Goal: Task Accomplishment & Management: Complete application form

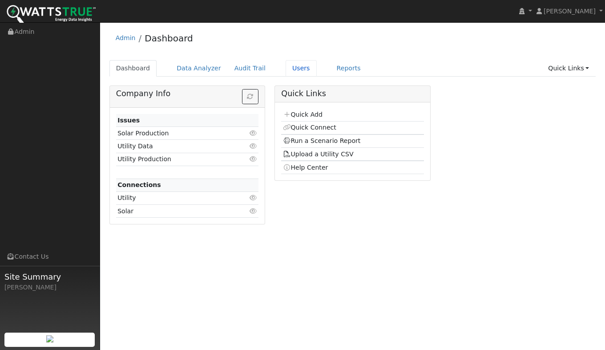
click at [289, 71] on link "Users" at bounding box center [301, 68] width 31 height 16
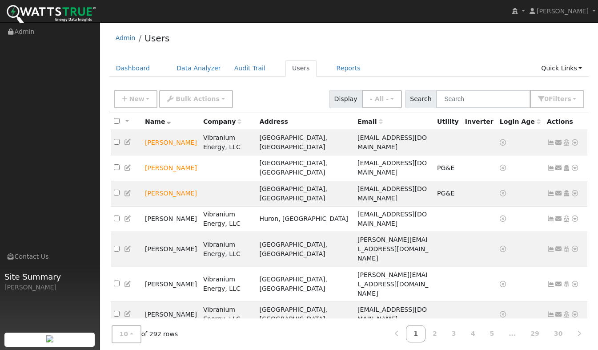
click at [559, 140] on icon at bounding box center [559, 142] width 8 height 6
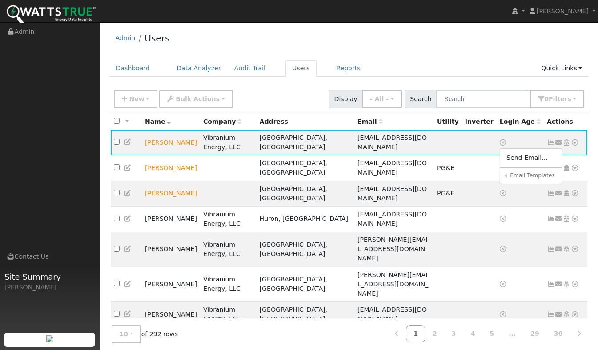
click at [0, 0] on link "Sharing Data for Solar / Battery Proposal" at bounding box center [0, 0] width 0 height 0
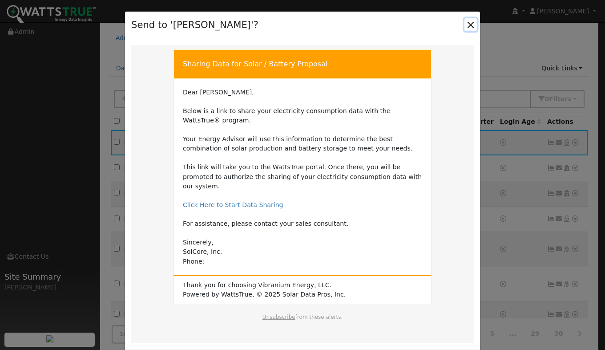
click at [465, 25] on button "Close" at bounding box center [470, 24] width 12 height 12
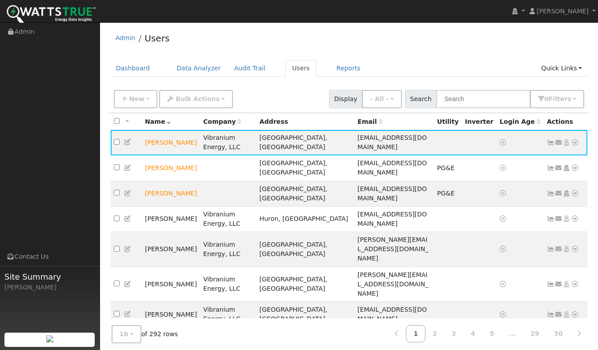
click at [559, 139] on icon at bounding box center [559, 142] width 8 height 6
click at [0, 0] on h6 "Global Templates" at bounding box center [0, 0] width 0 height 0
click at [561, 138] on link at bounding box center [559, 142] width 8 height 9
click at [0, 0] on link "Sharing Data for Solar / Battery Proposal" at bounding box center [0, 0] width 0 height 0
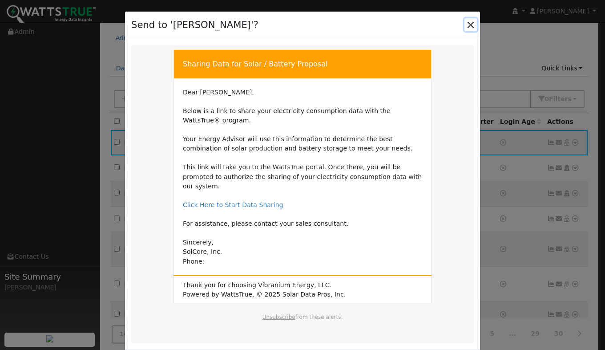
click at [468, 24] on button "Close" at bounding box center [470, 24] width 12 height 12
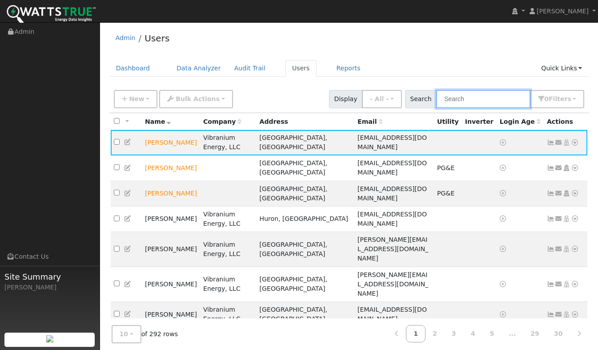
click at [472, 97] on input "text" at bounding box center [483, 99] width 94 height 18
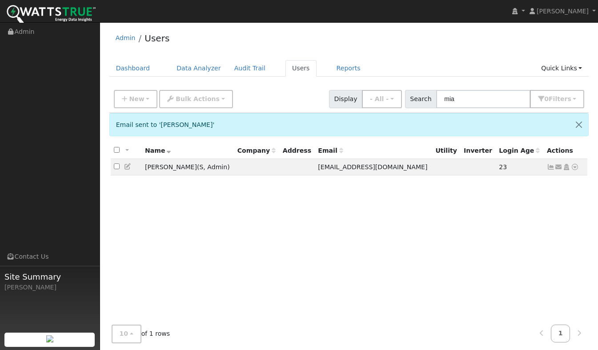
click at [560, 172] on link at bounding box center [559, 166] width 8 height 9
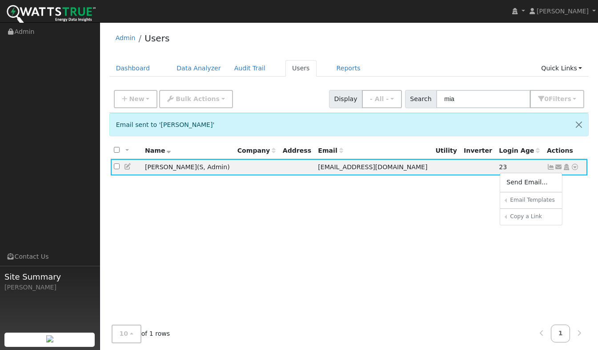
click at [0, 0] on link "Efficient Home Program Data Sharing" at bounding box center [0, 0] width 0 height 0
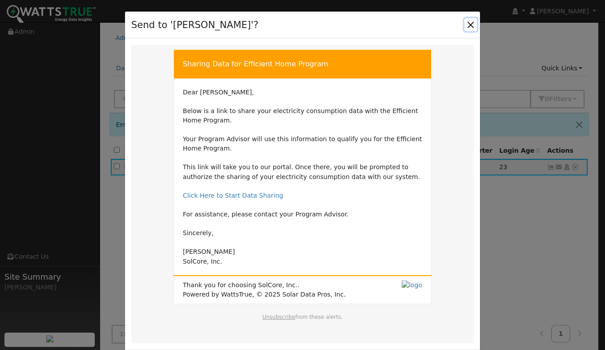
click at [470, 26] on button "Close" at bounding box center [470, 24] width 12 height 12
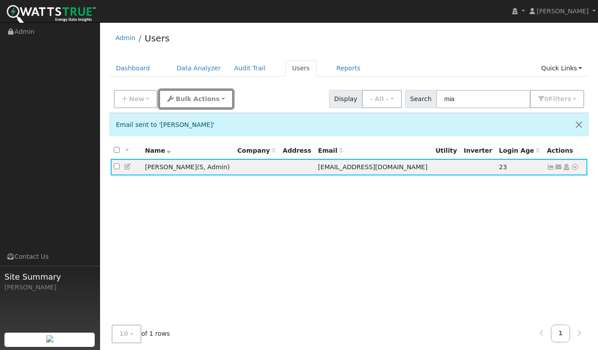
click at [159, 98] on button "Bulk Actions" at bounding box center [195, 99] width 73 height 18
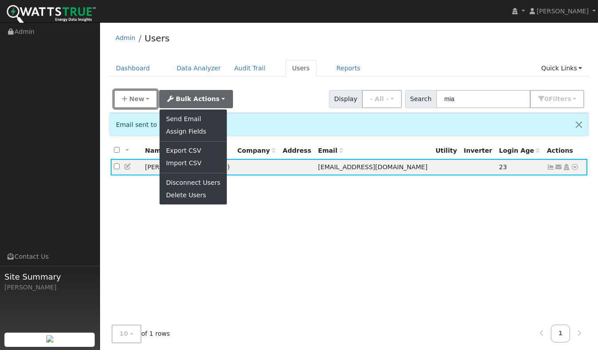
click at [150, 101] on button "New" at bounding box center [136, 99] width 44 height 18
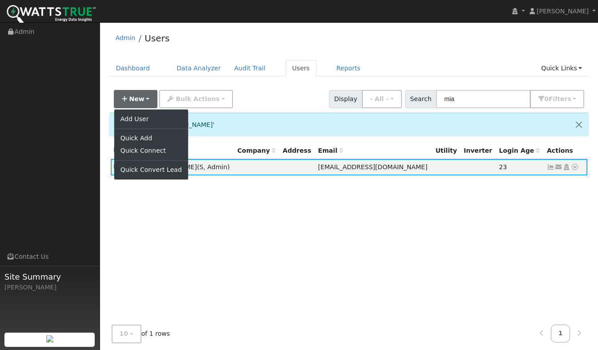
click at [311, 95] on div "New Add User Quick Add Quick Connect Quick Convert Lead Bulk Actions Send Email…" at bounding box center [349, 97] width 474 height 21
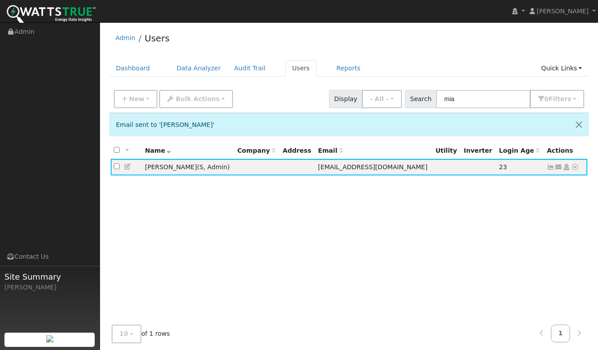
click at [576, 167] on icon at bounding box center [575, 167] width 8 height 6
click at [557, 165] on icon at bounding box center [559, 167] width 8 height 6
click at [0, 0] on link "Efficient Home Program Data Sharing" at bounding box center [0, 0] width 0 height 0
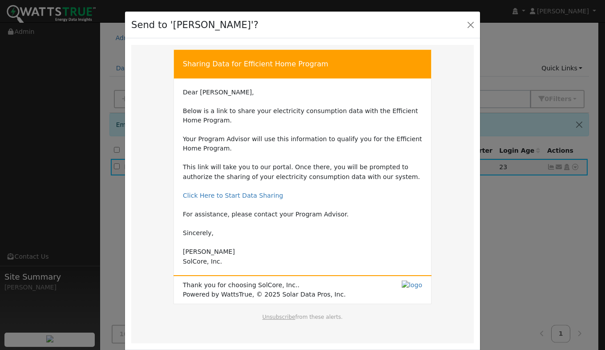
drag, startPoint x: 338, startPoint y: 319, endPoint x: 181, endPoint y: 37, distance: 322.6
click at [181, 37] on div "Send to 'Mia Timberlake'? Sharing Data for Efficient Home Program Sharing Data …" at bounding box center [303, 194] width 356 height 367
click at [175, 48] on div "Sharing Data for Efficient Home Program Dear Mia, Below is a link to share your…" at bounding box center [302, 194] width 267 height 298
click at [190, 39] on div "Sharing Data for Efficient Home Program Sharing Data for Efficient Home Program…" at bounding box center [302, 193] width 355 height 311
drag, startPoint x: 175, startPoint y: 58, endPoint x: 407, endPoint y: 312, distance: 344.1
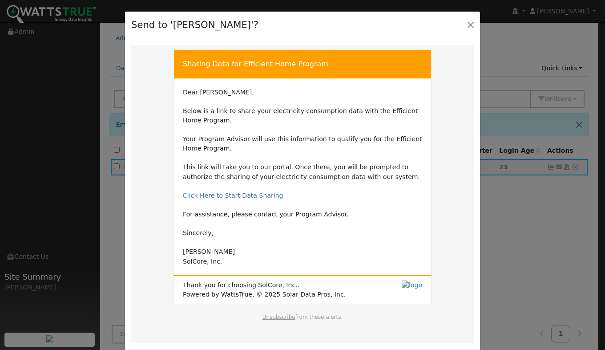
click at [407, 312] on div "Sharing Data for Efficient Home Program Dear Mia, Below is a link to share your…" at bounding box center [302, 194] width 267 height 298
drag, startPoint x: 407, startPoint y: 312, endPoint x: 363, endPoint y: 292, distance: 49.0
copy div "Sharing Data for Efficient Home Program Dear Mia, Below is a link to share your…"
click at [305, 243] on td "Dear Mia, Below is a link to share your electricity consumption data with the E…" at bounding box center [302, 177] width 239 height 178
click at [222, 195] on link "Click Here to Start Data Sharing" at bounding box center [233, 195] width 101 height 7
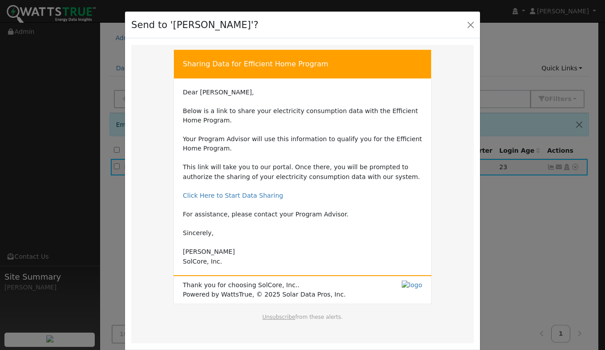
click at [230, 194] on link "Click Here to Start Data Sharing" at bounding box center [233, 195] width 101 height 7
click at [471, 28] on button "Close" at bounding box center [470, 24] width 12 height 12
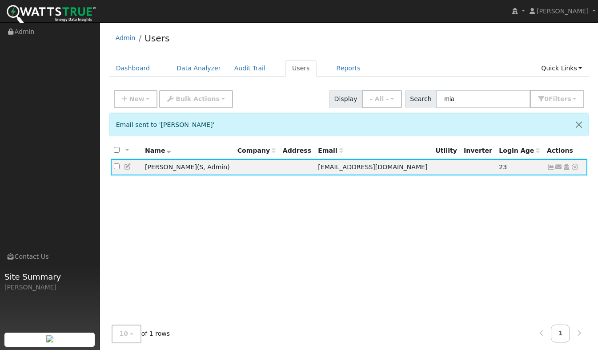
click at [558, 170] on icon at bounding box center [559, 167] width 8 height 6
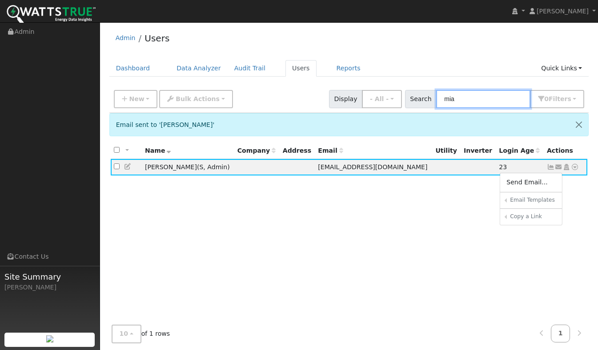
click at [470, 102] on input "mia" at bounding box center [483, 99] width 94 height 18
drag, startPoint x: 439, startPoint y: 103, endPoint x: 431, endPoint y: 104, distance: 7.6
click at [431, 104] on div "Search mia 0 Filter s My accounts Role Show - All - Show Leads Admin Billing Ad…" at bounding box center [495, 99] width 180 height 18
drag, startPoint x: 473, startPoint y: 97, endPoint x: 440, endPoint y: 106, distance: 34.6
click at [440, 106] on div "Search mia 0 Filter s My accounts Role Show - All - Show Leads Admin Billing Ad…" at bounding box center [495, 99] width 180 height 18
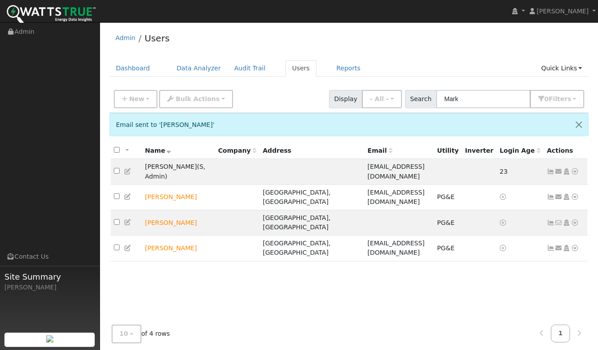
click at [573, 169] on icon at bounding box center [575, 171] width 8 height 6
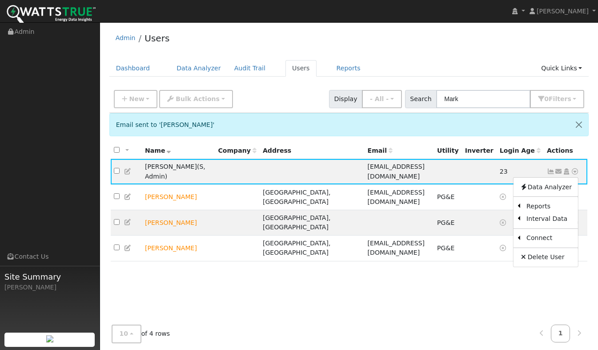
click at [557, 168] on icon at bounding box center [559, 171] width 8 height 6
click at [0, 0] on link "Efficient Home Program Data Sharing" at bounding box center [0, 0] width 0 height 0
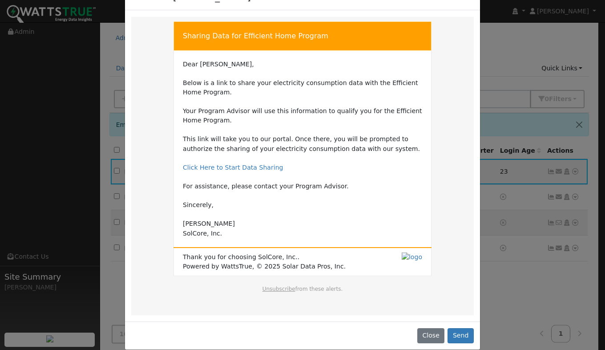
scroll to position [39, 0]
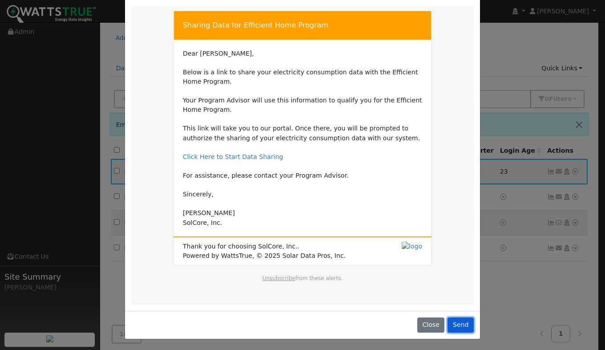
click at [464, 326] on button "Send" at bounding box center [461, 324] width 26 height 15
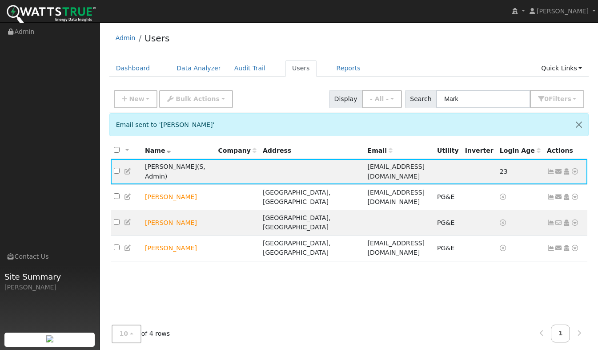
click at [559, 168] on icon at bounding box center [559, 171] width 8 height 6
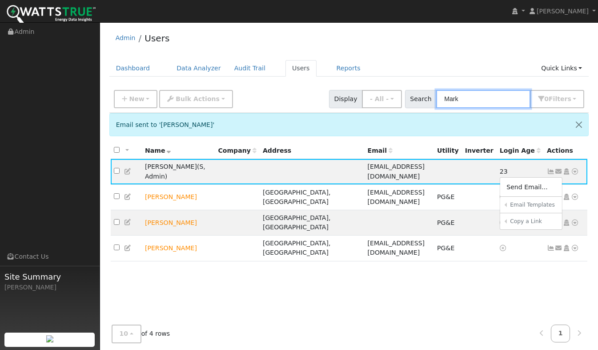
drag, startPoint x: 474, startPoint y: 97, endPoint x: 446, endPoint y: 90, distance: 28.6
click at [446, 90] on div "Search Mark 0 Filter s My accounts Role Show - All - Show Leads Admin Billing A…" at bounding box center [495, 99] width 180 height 18
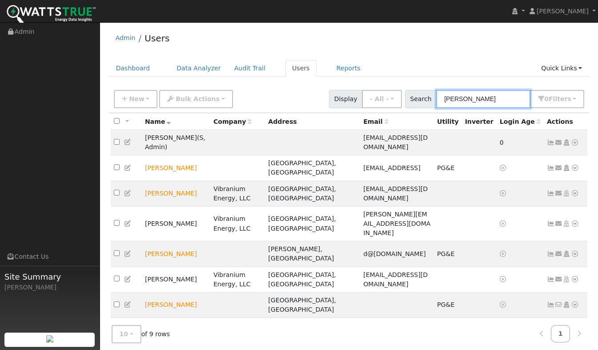
type input "David"
click at [560, 139] on icon at bounding box center [559, 142] width 8 height 6
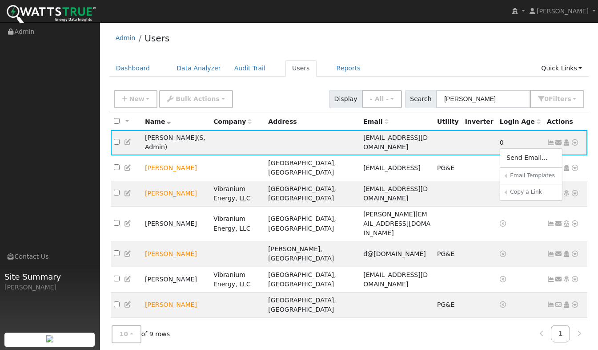
click at [0, 0] on link "Efficient Home Program Data Sharing" at bounding box center [0, 0] width 0 height 0
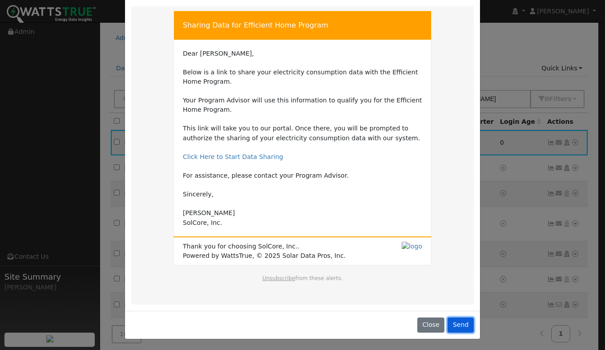
click at [462, 327] on button "Send" at bounding box center [461, 324] width 26 height 15
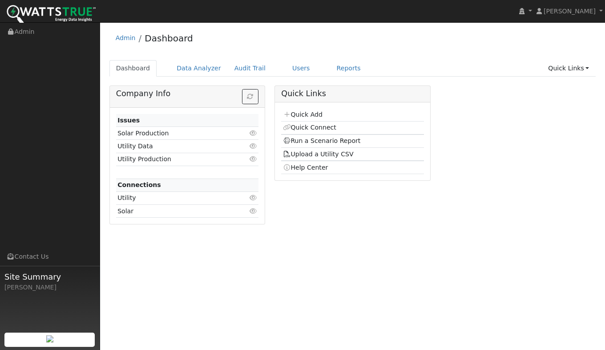
click at [303, 115] on link "Quick Add" at bounding box center [303, 114] width 40 height 7
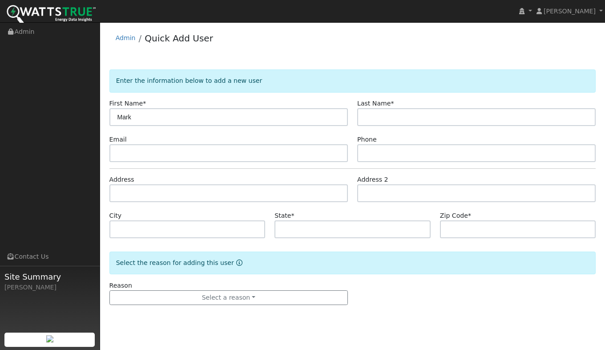
type input "Mark"
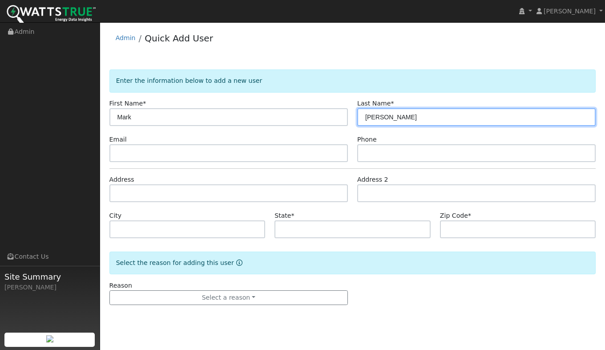
type input "Crockett"
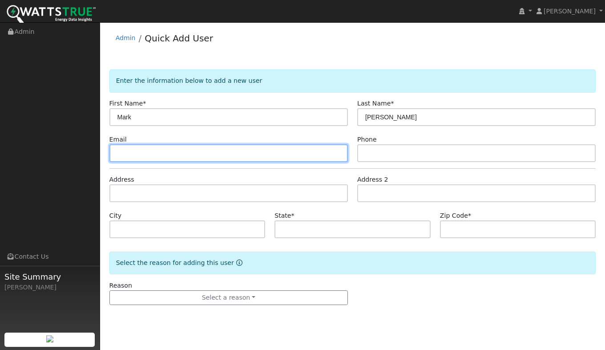
click at [211, 153] on input "text" at bounding box center [228, 153] width 238 height 18
type input "crockettman@gmail.com"
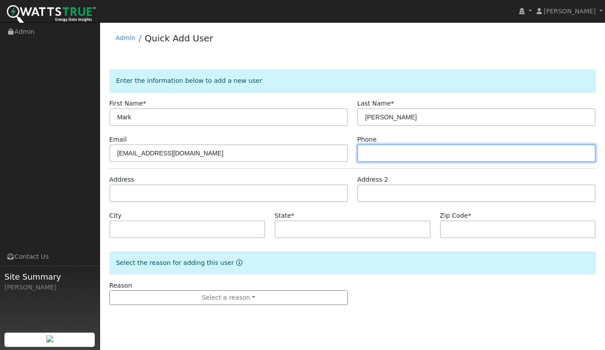
click at [370, 156] on input "text" at bounding box center [476, 153] width 238 height 18
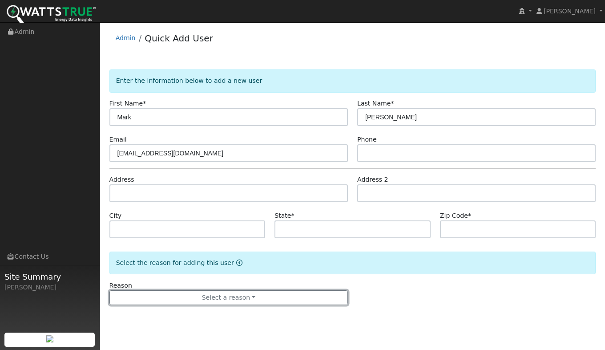
click at [217, 303] on button "Select a reason" at bounding box center [228, 297] width 238 height 15
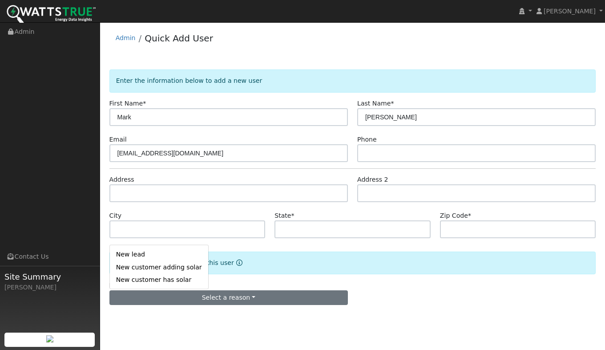
click at [155, 256] on link "New lead" at bounding box center [159, 254] width 98 height 12
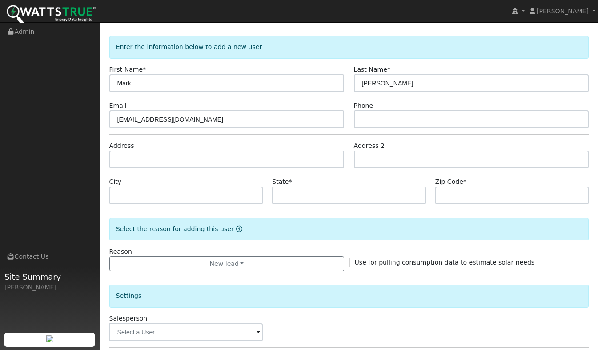
scroll to position [133, 0]
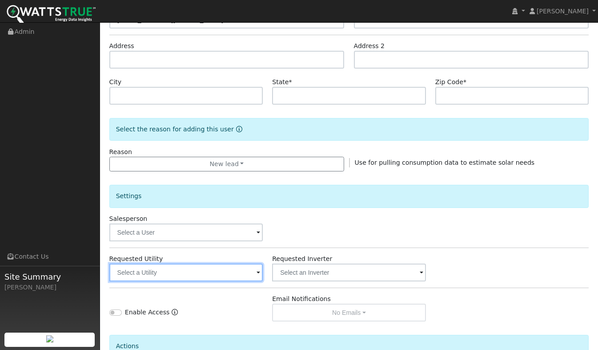
click at [158, 271] on input "text" at bounding box center [186, 272] width 154 height 18
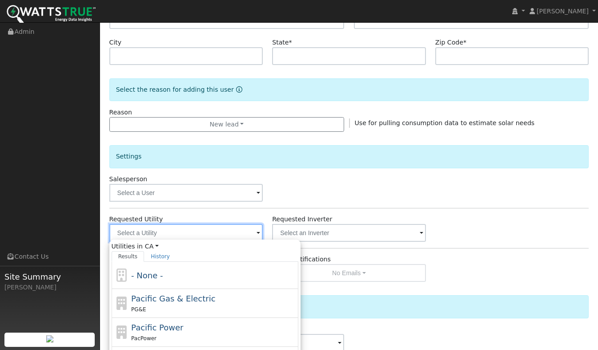
scroll to position [222, 0]
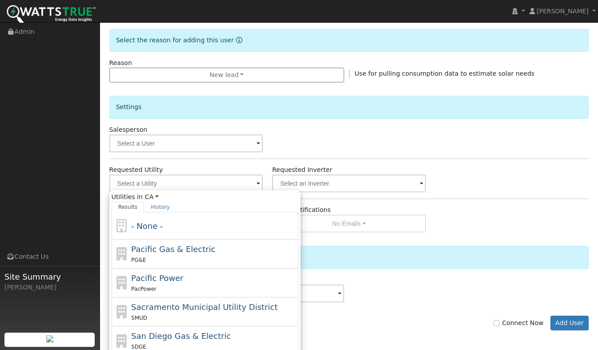
click at [377, 147] on div "Salesperson" at bounding box center [349, 138] width 489 height 27
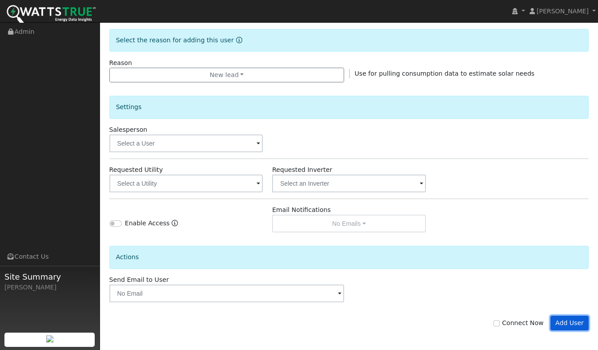
click at [573, 325] on button "Add User" at bounding box center [570, 322] width 39 height 15
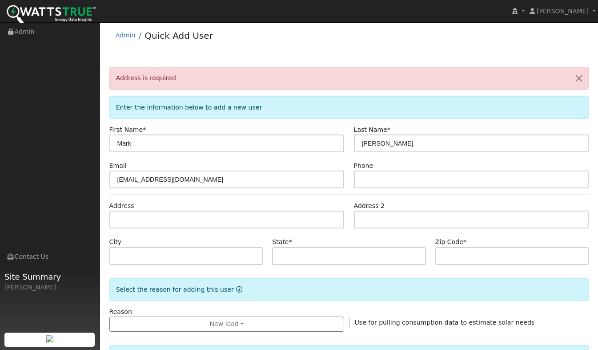
scroll to position [0, 0]
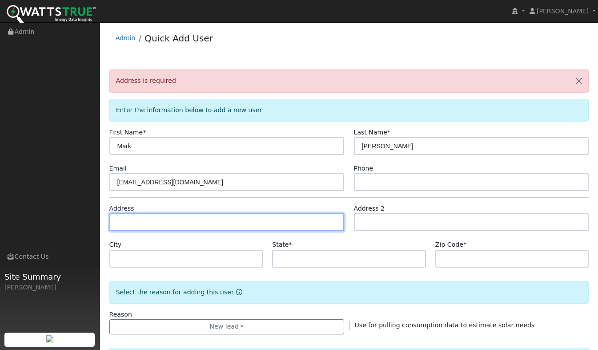
click at [149, 225] on input "text" at bounding box center [226, 222] width 235 height 18
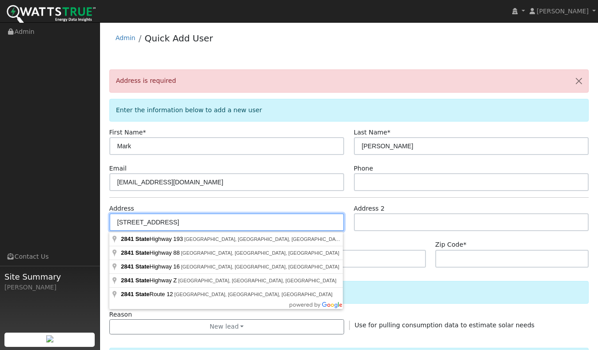
type input "2841 California 193"
type input "Lincoln"
type input "CA"
type input "95648"
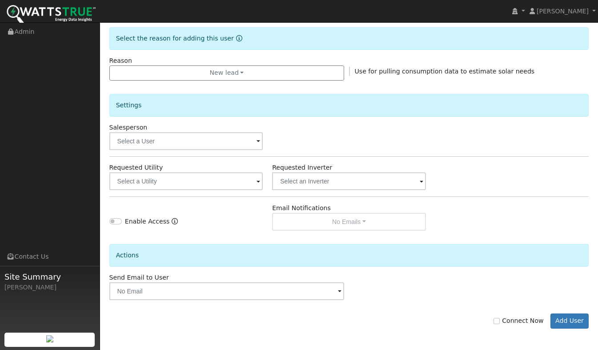
scroll to position [254, 0]
click at [577, 320] on button "Add User" at bounding box center [570, 319] width 39 height 15
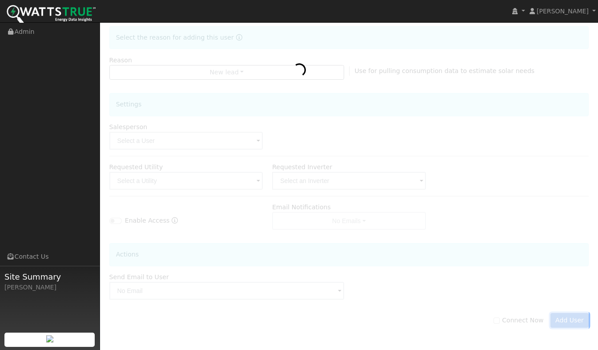
scroll to position [225, 0]
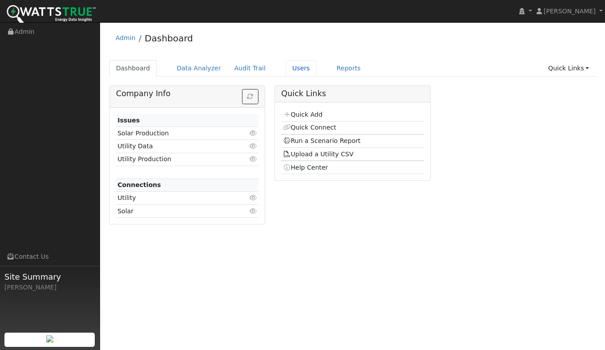
click at [286, 68] on link "Users" at bounding box center [301, 68] width 31 height 16
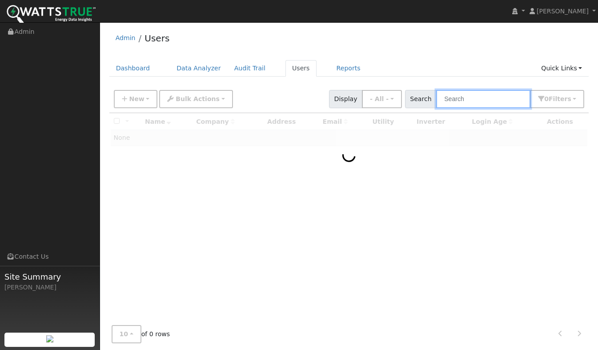
click at [468, 101] on input "text" at bounding box center [483, 99] width 94 height 18
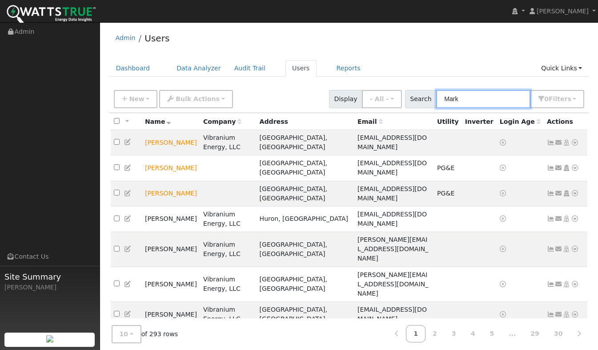
type input "Mark"
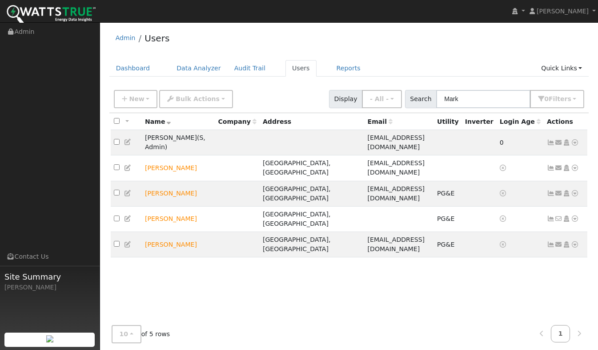
click at [558, 165] on icon at bounding box center [559, 168] width 8 height 6
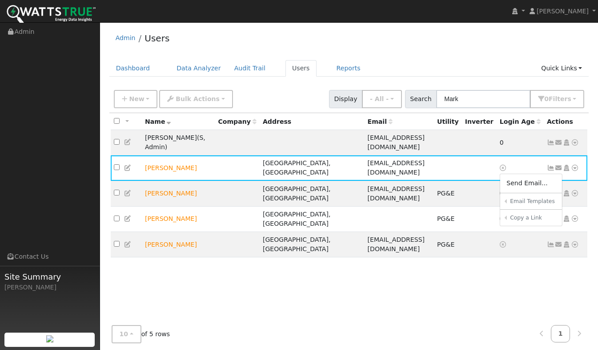
click at [0, 0] on link "Efficient Home Program Data Sharing" at bounding box center [0, 0] width 0 height 0
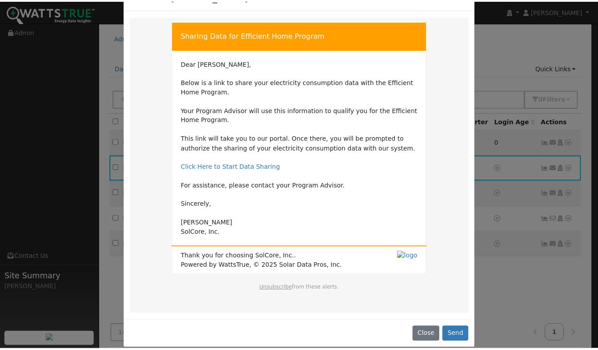
scroll to position [39, 0]
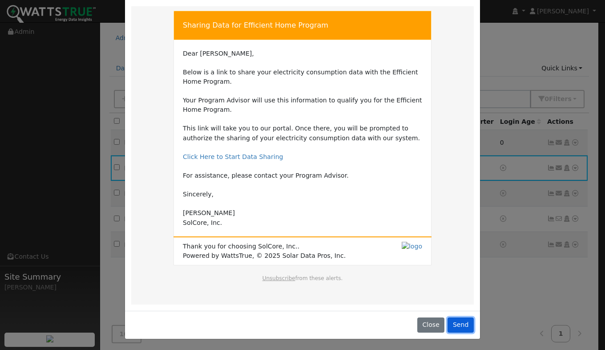
click at [457, 327] on button "Send" at bounding box center [461, 324] width 26 height 15
